Goal: Task Accomplishment & Management: Manage account settings

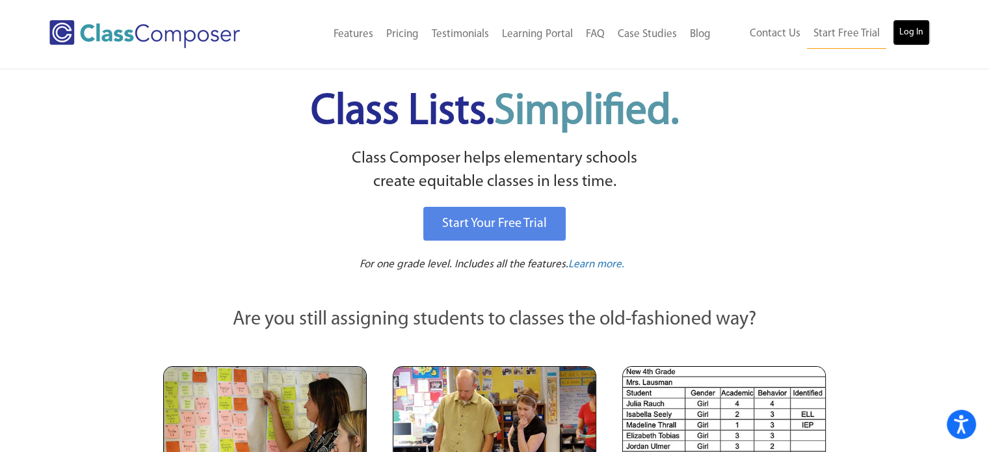
click at [918, 27] on link "Log In" at bounding box center [911, 33] width 37 height 26
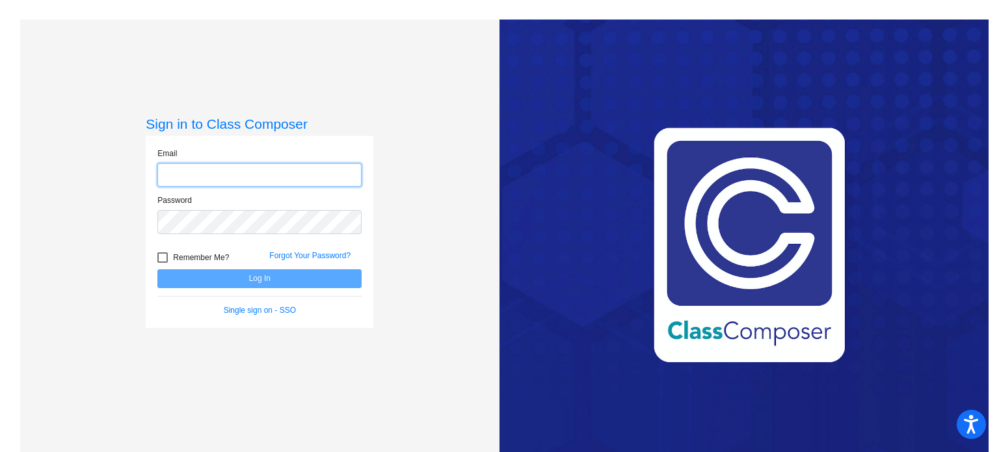
type input "allysonjohnson@ccs.k12.nc.us"
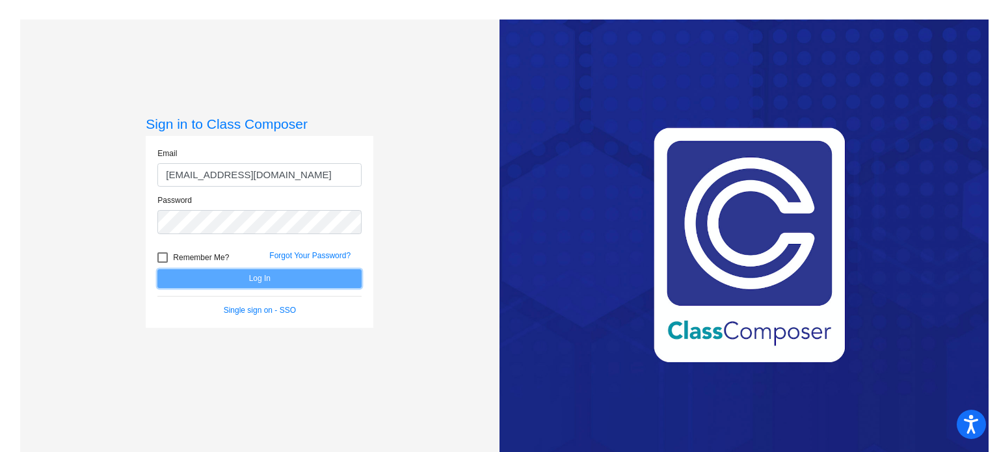
click at [270, 276] on button "Log In" at bounding box center [259, 278] width 204 height 19
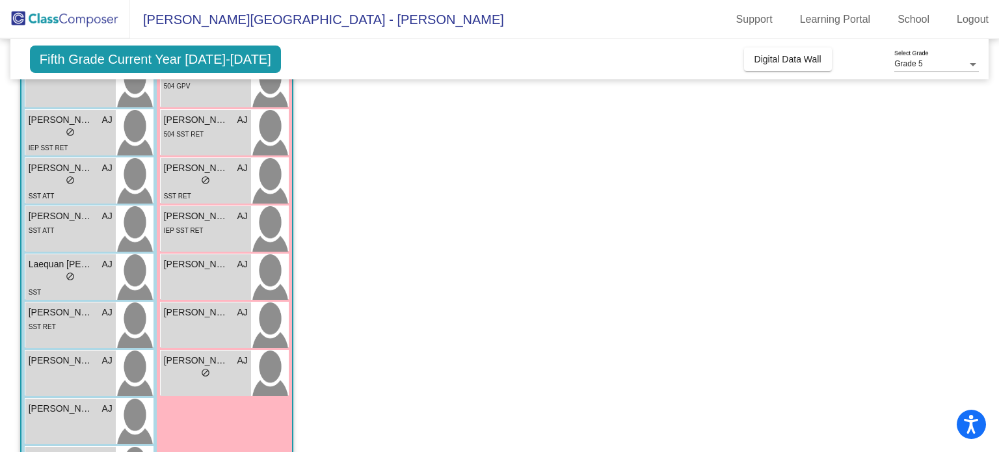
scroll to position [258, 0]
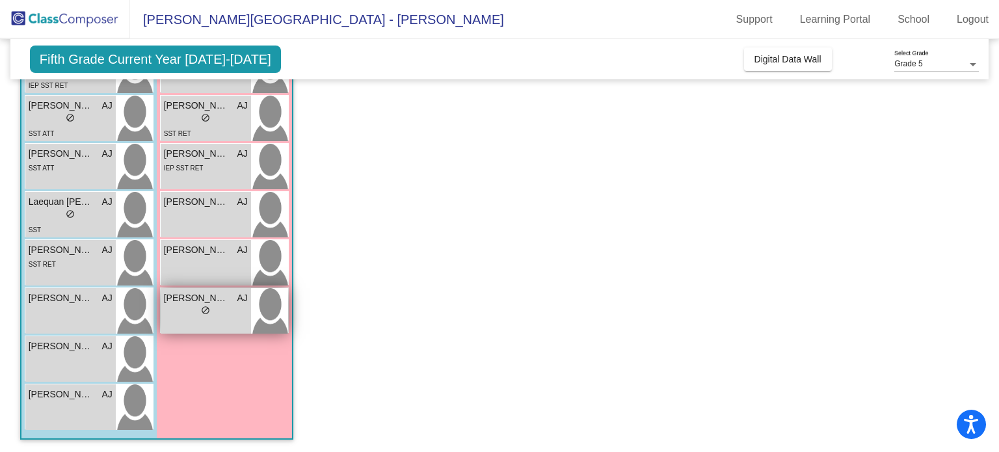
click at [201, 305] on div "lock do_not_disturb_alt" at bounding box center [205, 312] width 9 height 14
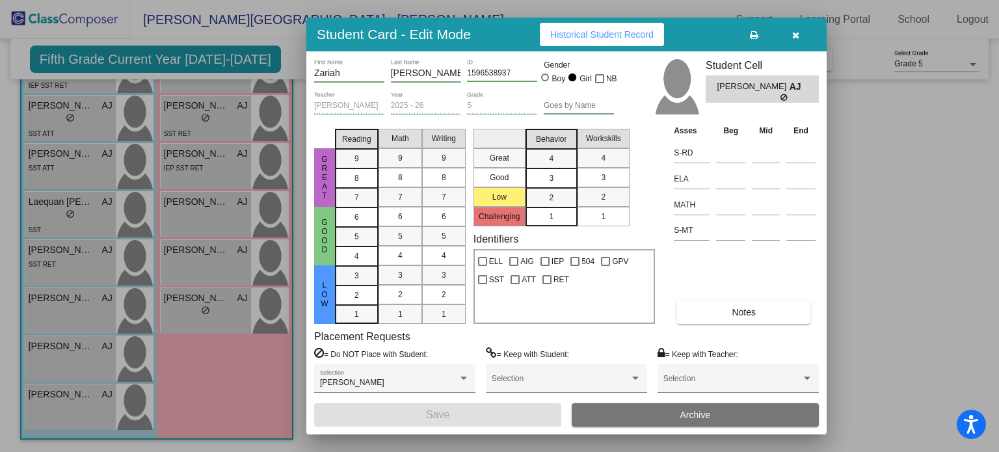
click at [790, 36] on button "button" at bounding box center [796, 34] width 42 height 23
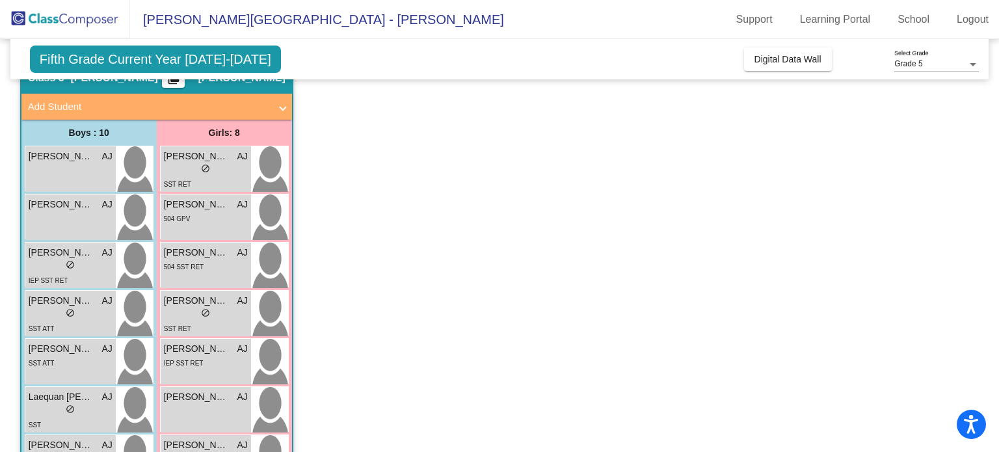
scroll to position [0, 0]
